Goal: Task Accomplishment & Management: Manage account settings

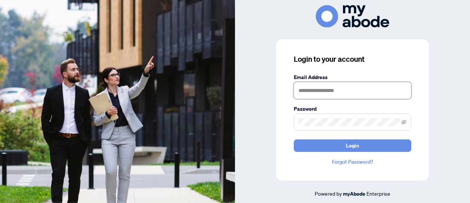
click at [339, 87] on input "text" at bounding box center [353, 90] width 118 height 17
type input "**********"
click at [333, 128] on span at bounding box center [353, 121] width 118 height 17
click at [294, 139] on button "Login" at bounding box center [353, 145] width 118 height 12
